Goal: Task Accomplishment & Management: Manage account settings

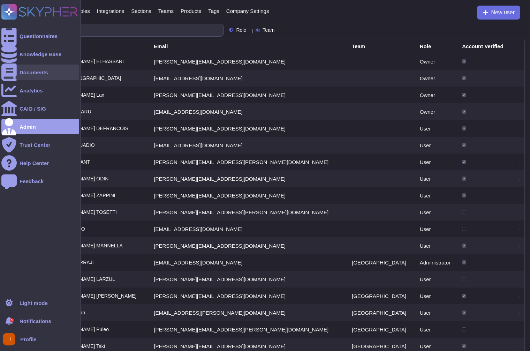
click at [18, 74] on div "Documents" at bounding box center [40, 72] width 78 height 15
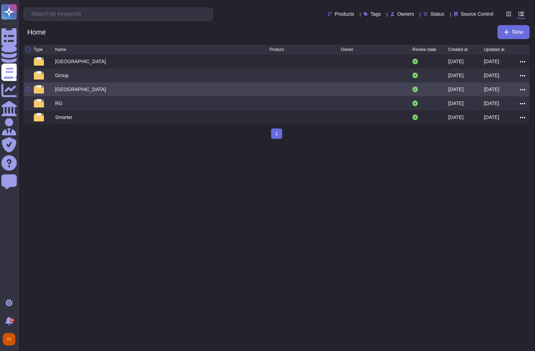
click at [42, 90] on img at bounding box center [39, 89] width 10 height 8
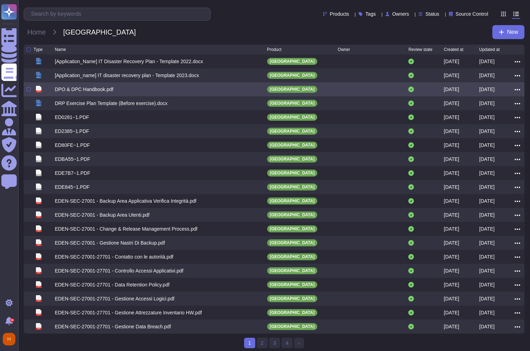
click at [29, 51] on div at bounding box center [29, 49] width 4 height 4
click at [0, 0] on input "checkbox" at bounding box center [0, 0] width 0 height 0
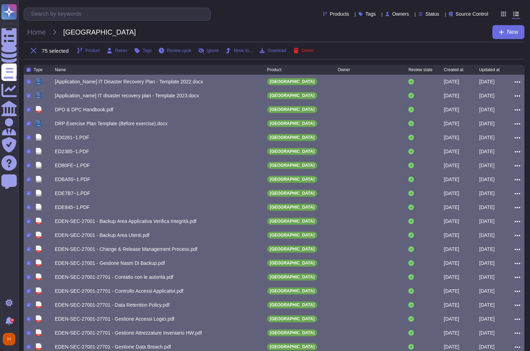
scroll to position [24, 0]
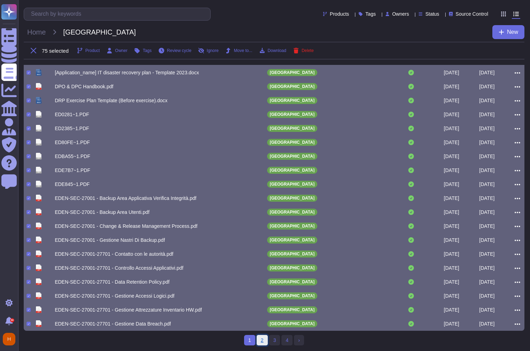
click at [264, 343] on link "2" at bounding box center [262, 340] width 11 height 10
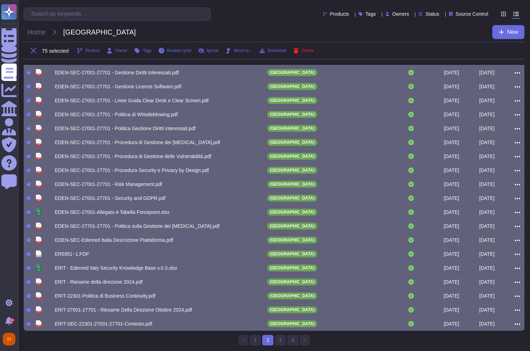
click at [271, 343] on span "2 (current)" at bounding box center [267, 340] width 11 height 10
click at [276, 343] on link "3" at bounding box center [280, 340] width 11 height 10
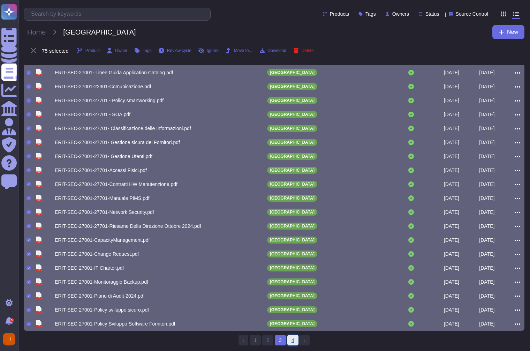
click at [289, 343] on link "4" at bounding box center [292, 340] width 11 height 10
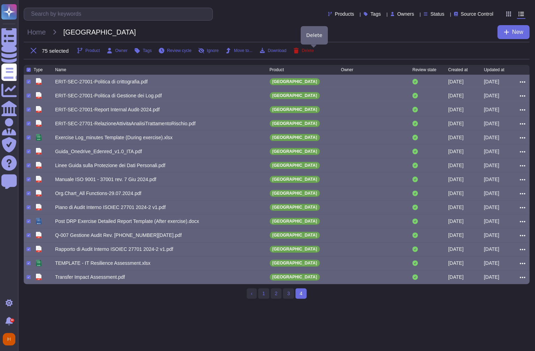
click at [314, 52] on span "Delete" at bounding box center [308, 50] width 12 height 4
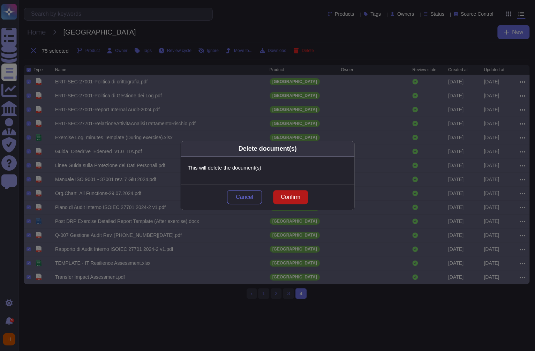
click at [294, 198] on span "Confirm" at bounding box center [291, 197] width 20 height 6
